Goal: Transaction & Acquisition: Purchase product/service

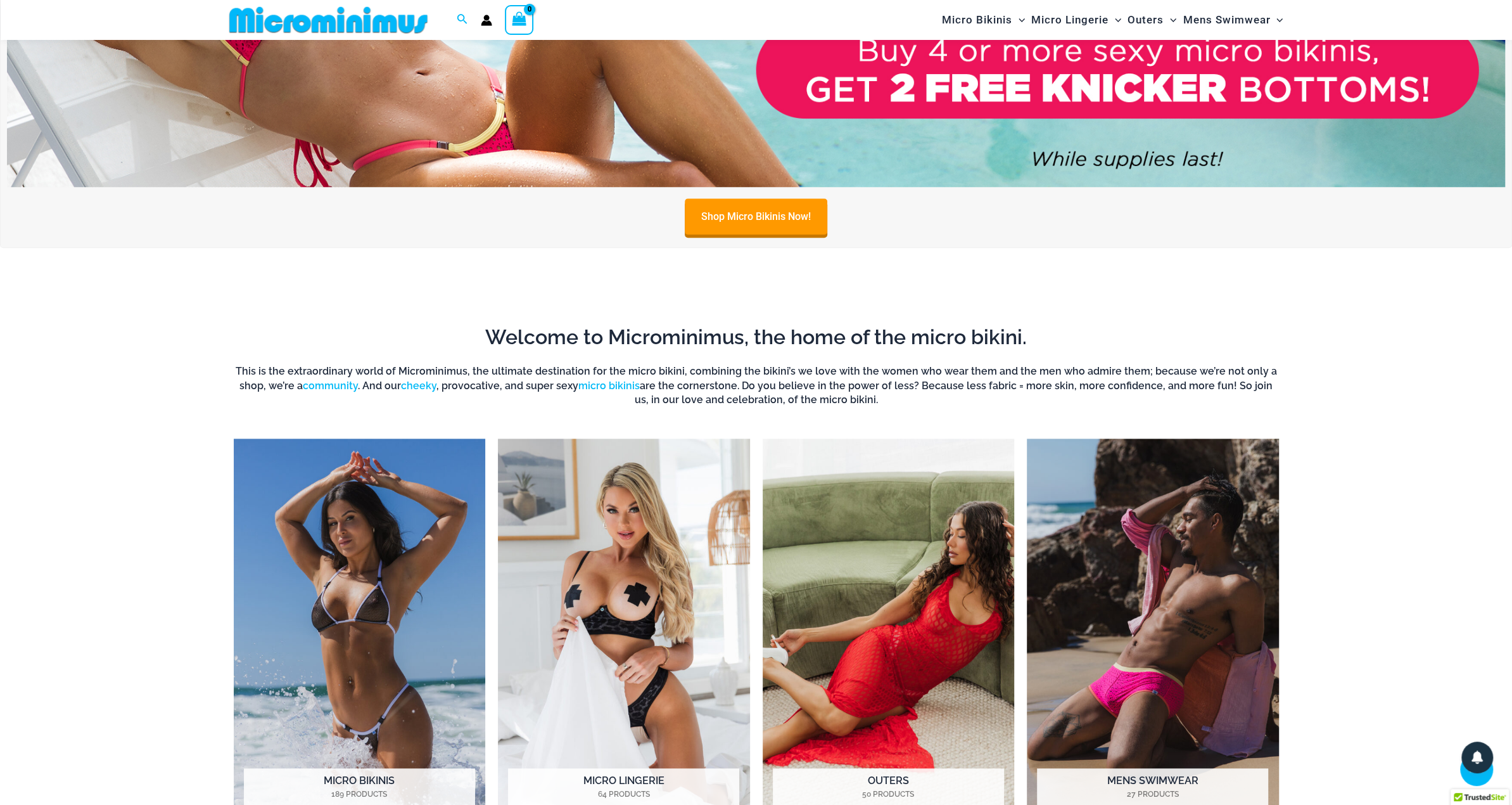
scroll to position [1003, 0]
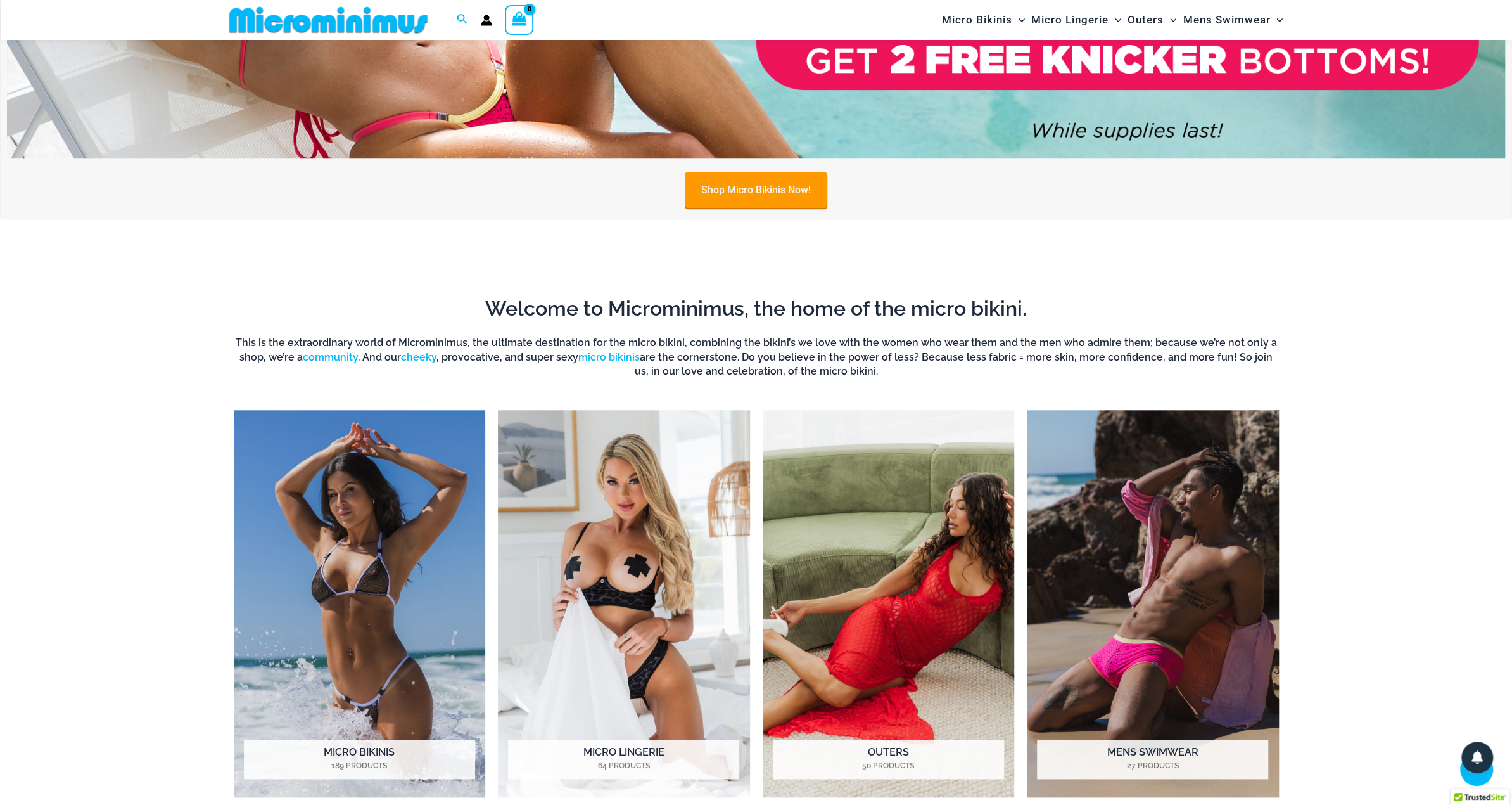
click at [772, 186] on link "Shop Micro Bikinis Now!" at bounding box center [756, 189] width 143 height 36
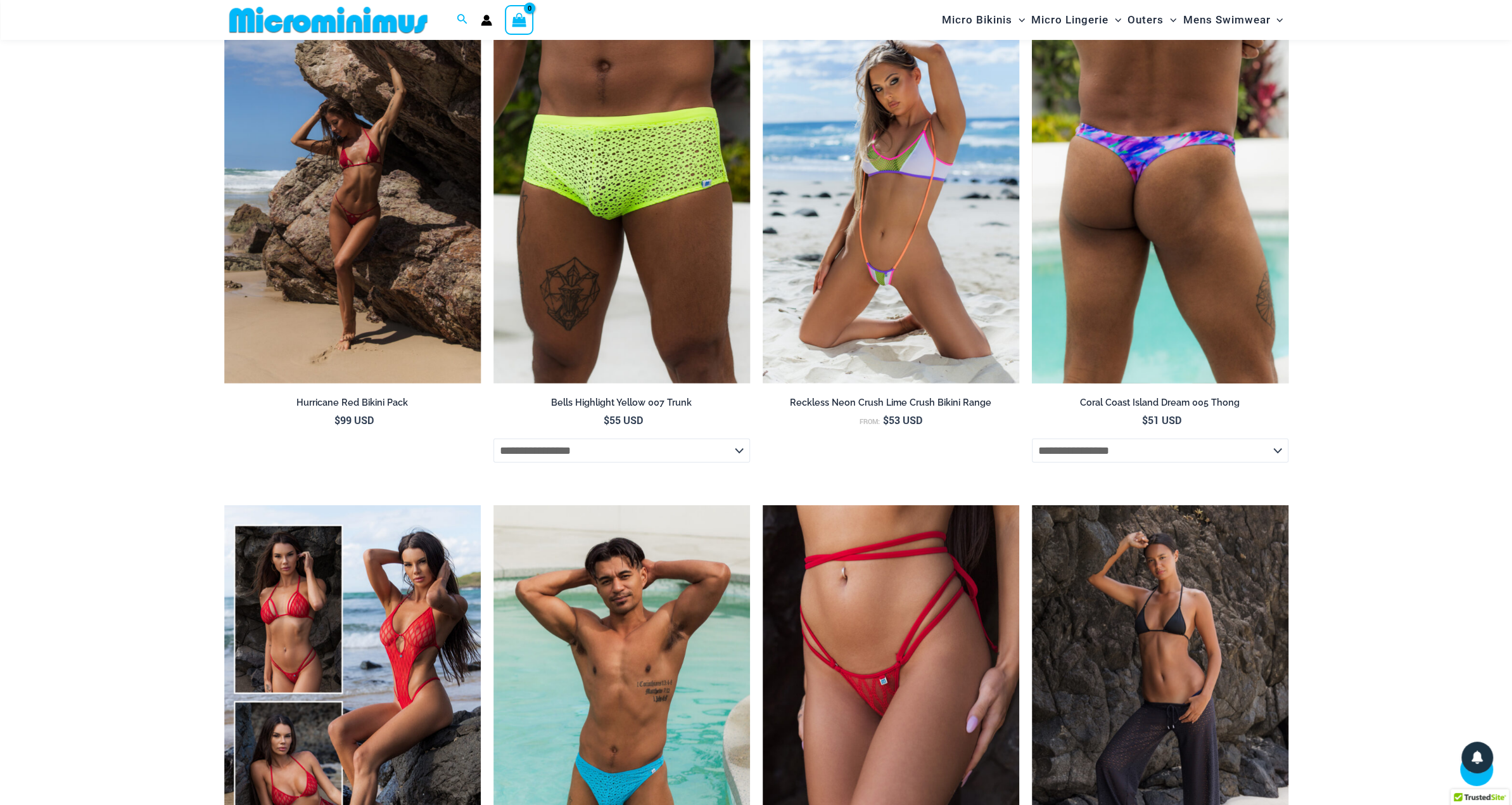
scroll to position [2998, 0]
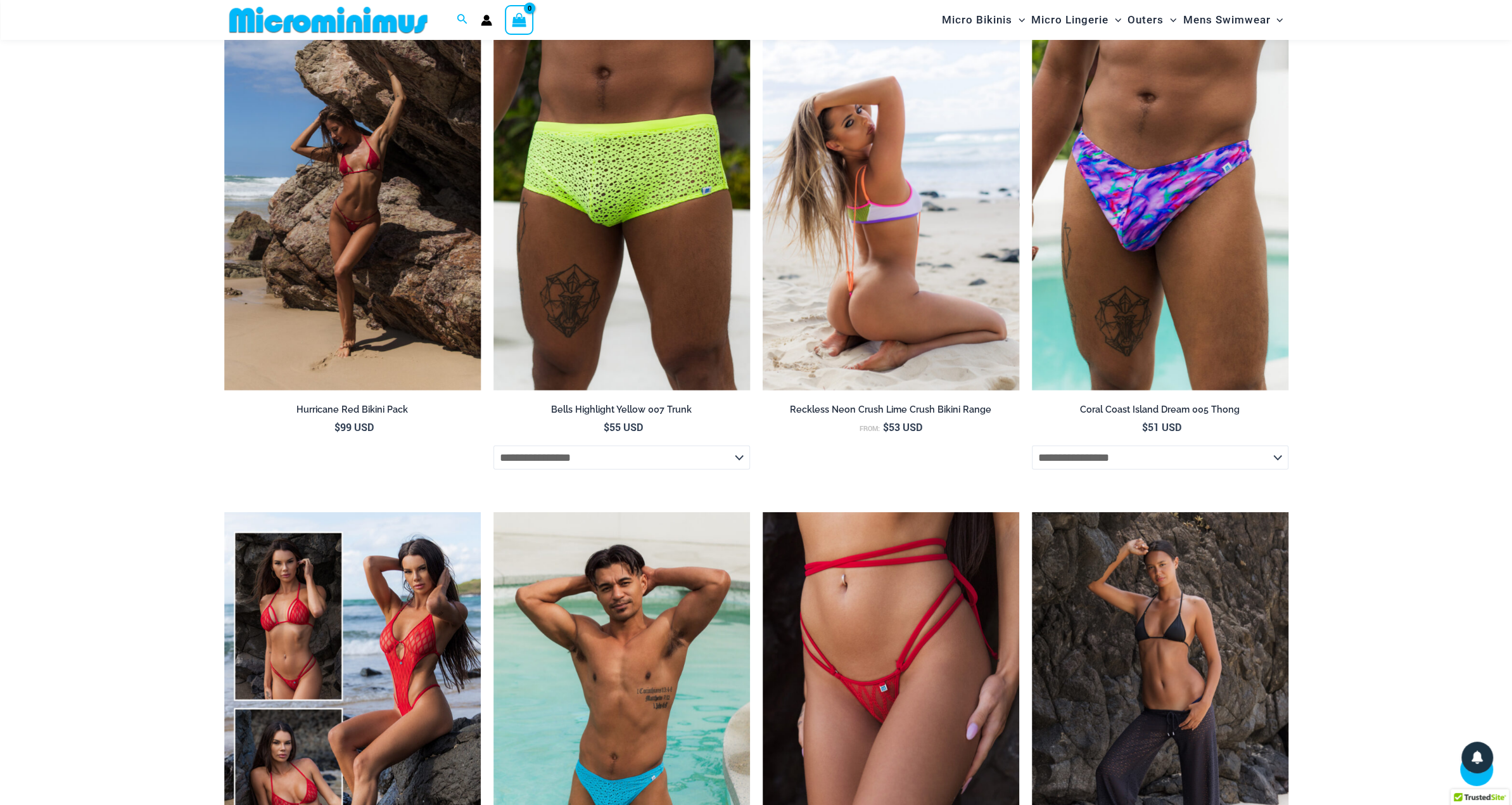
click at [873, 249] on img at bounding box center [890, 198] width 257 height 385
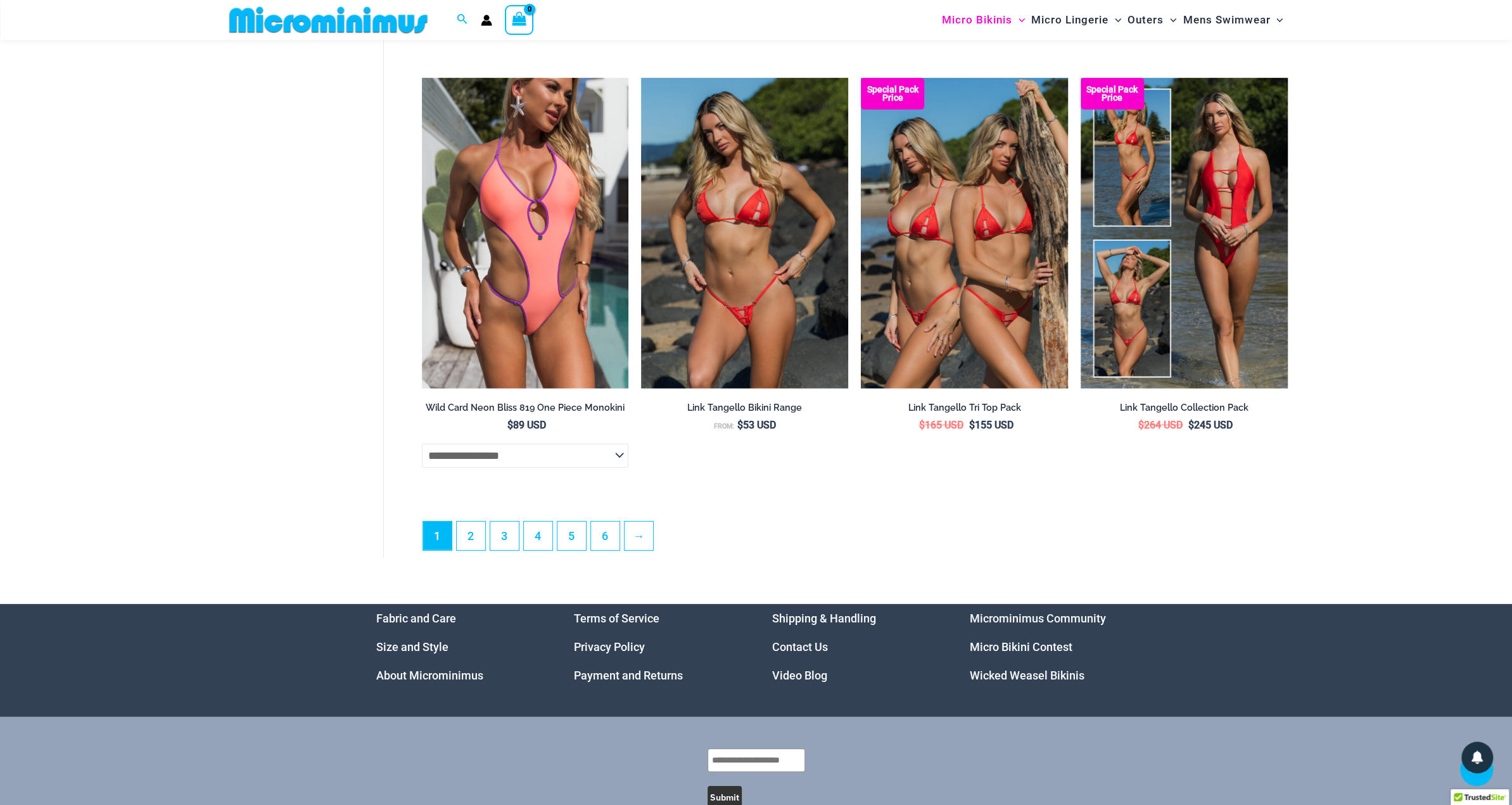
scroll to position [3465, 0]
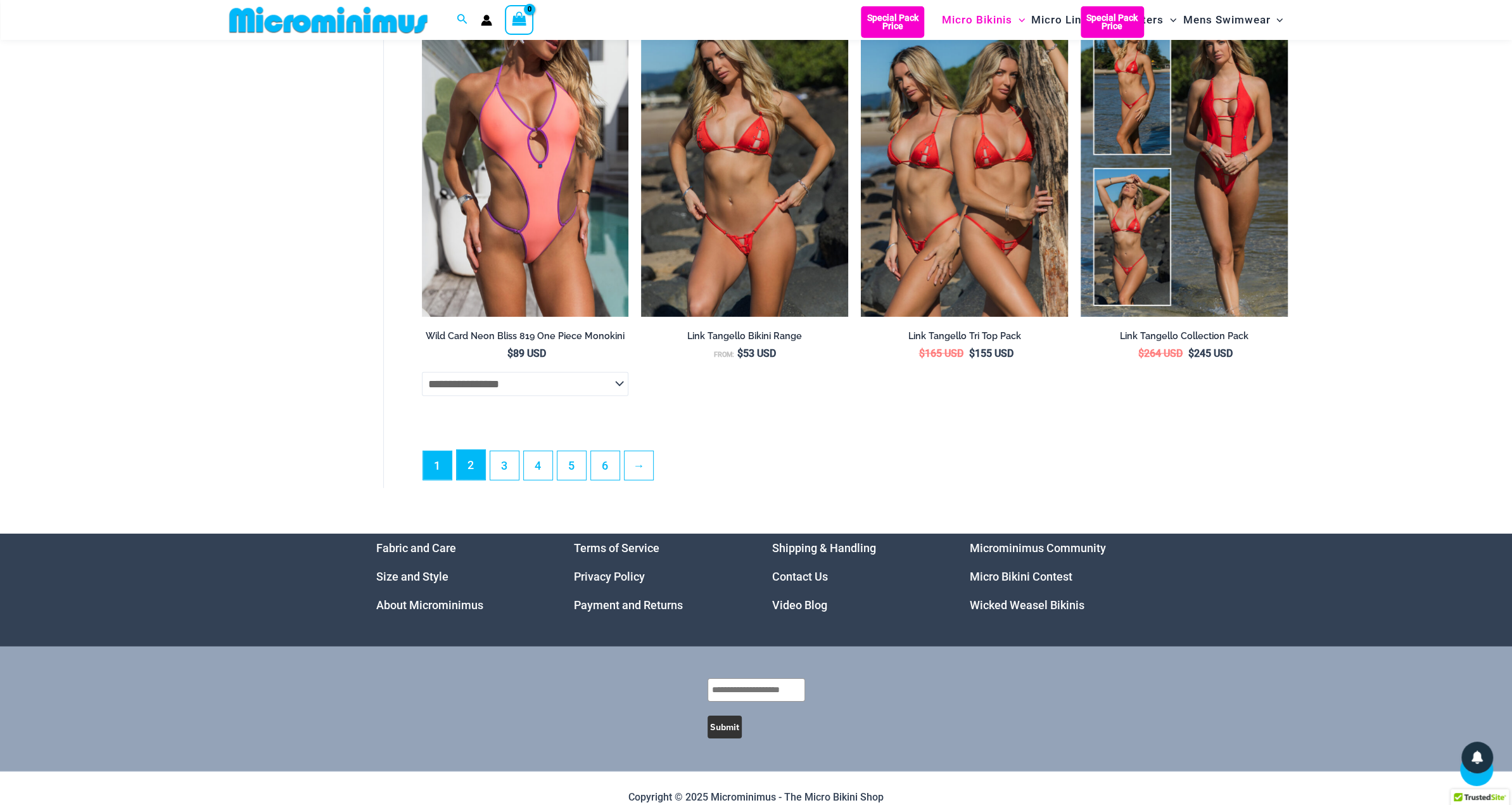
click at [474, 479] on link "2" at bounding box center [471, 464] width 29 height 29
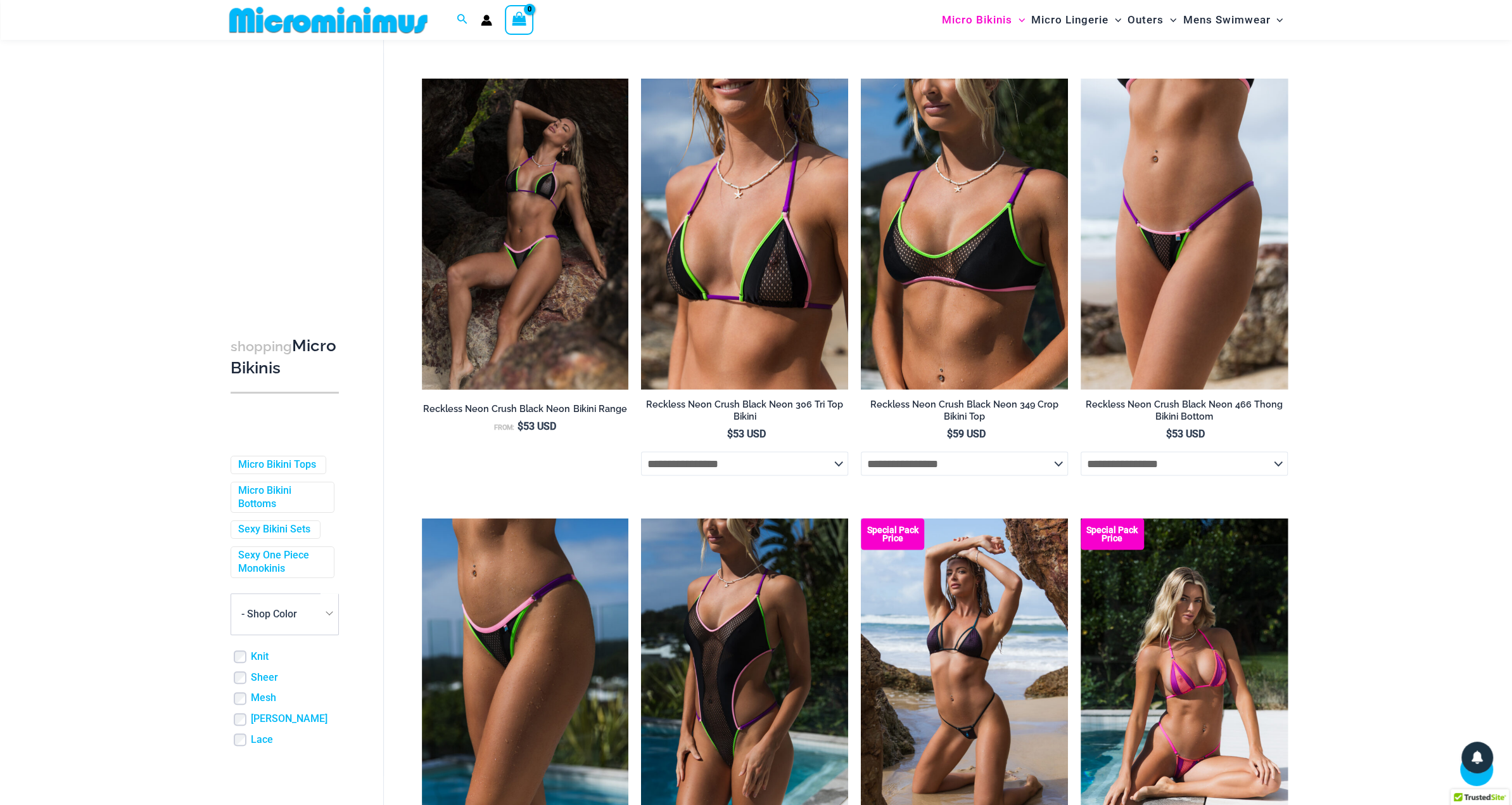
scroll to position [2923, 0]
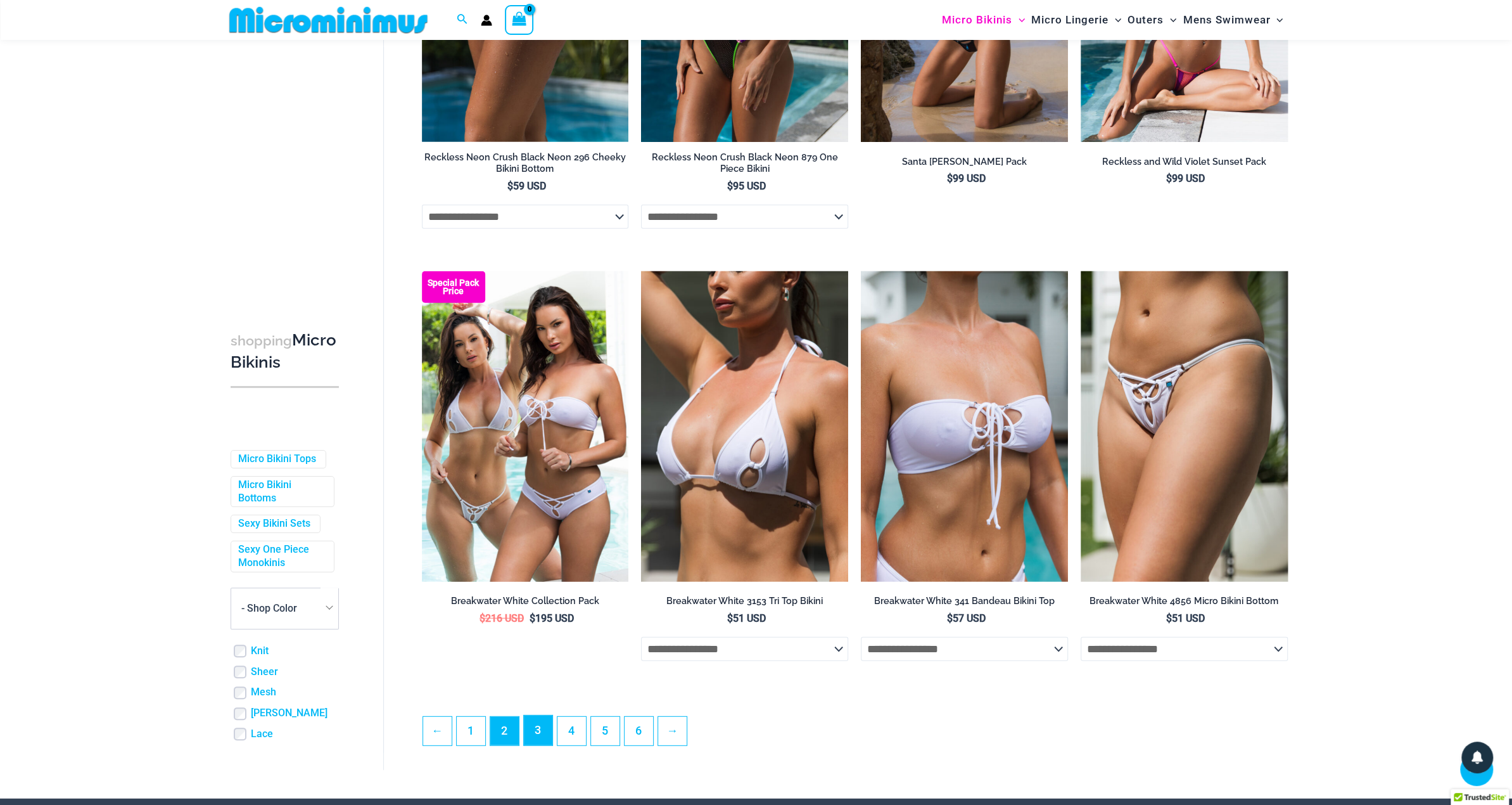
click at [533, 745] on link "3" at bounding box center [538, 730] width 29 height 29
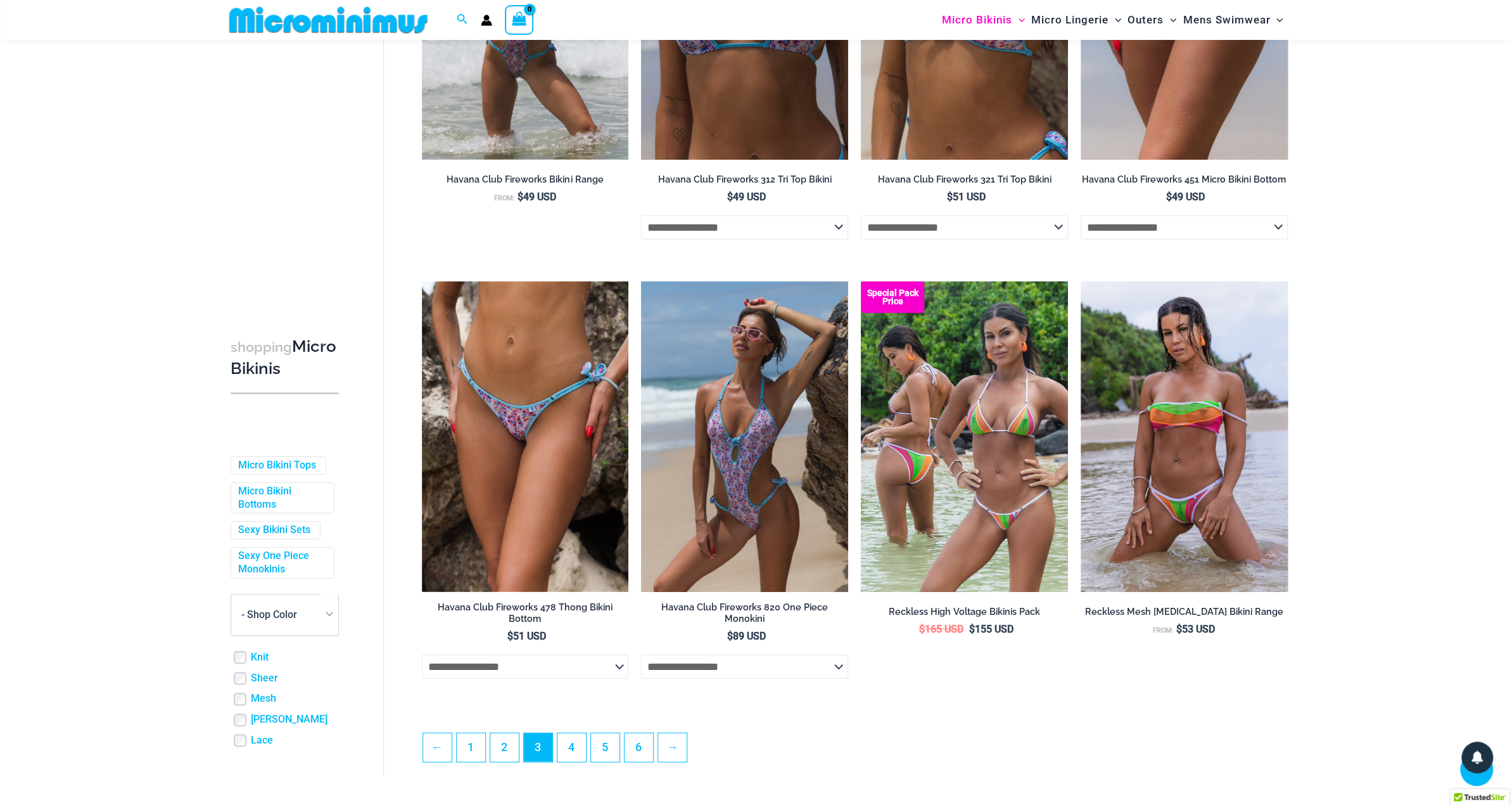
scroll to position [2985, 0]
